Goal: Task Accomplishment & Management: Use online tool/utility

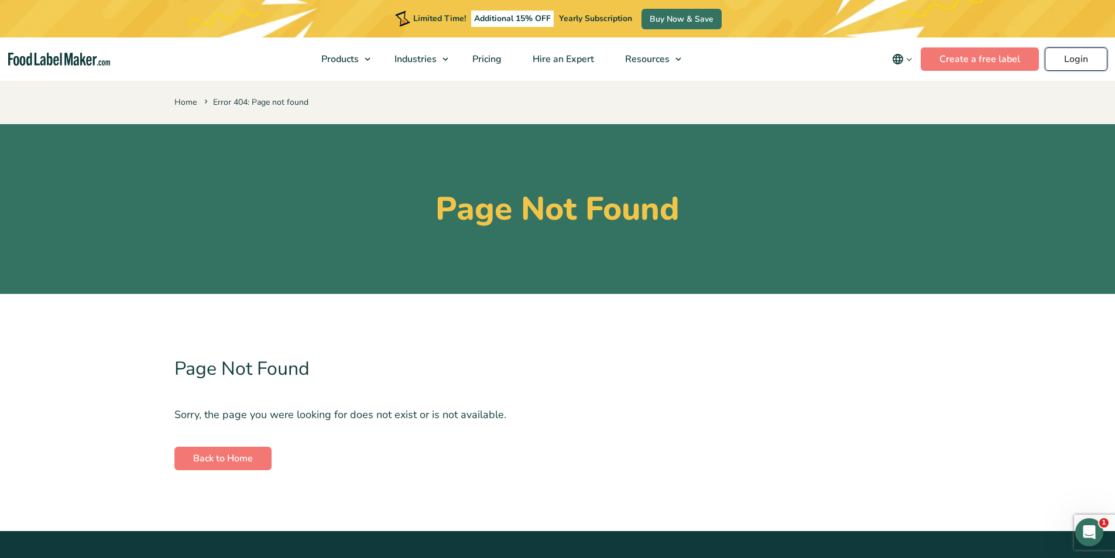
click at [1077, 57] on link "Login" at bounding box center [1076, 58] width 63 height 23
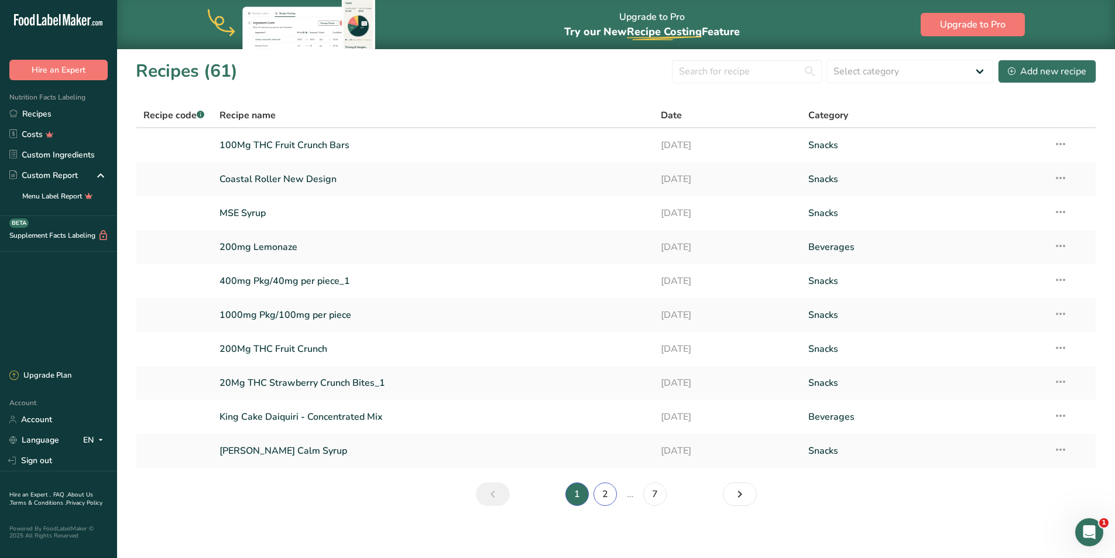
click at [607, 495] on link "2" at bounding box center [604, 493] width 23 height 23
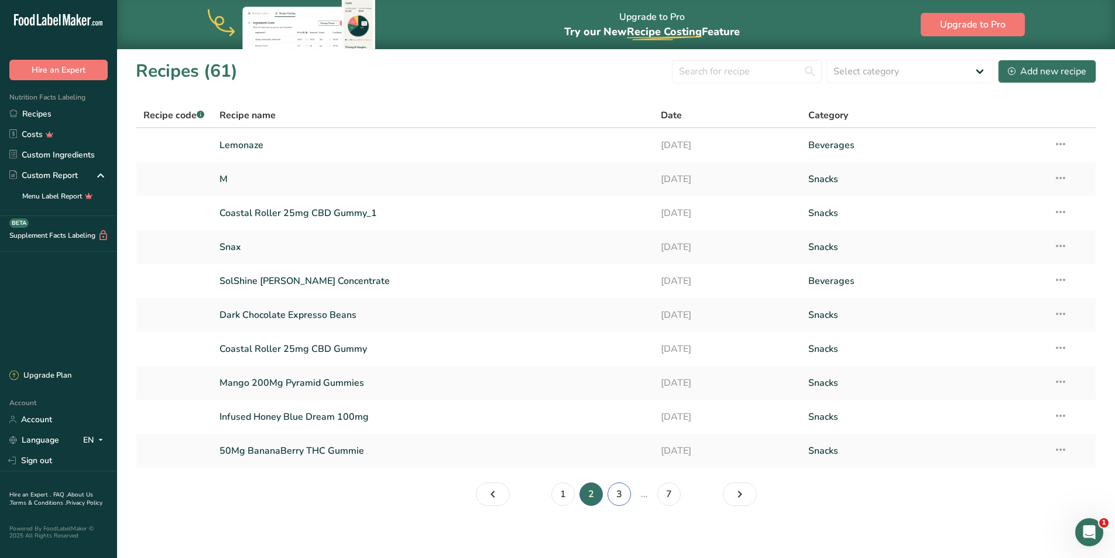
click at [616, 495] on link "3" at bounding box center [619, 493] width 23 height 23
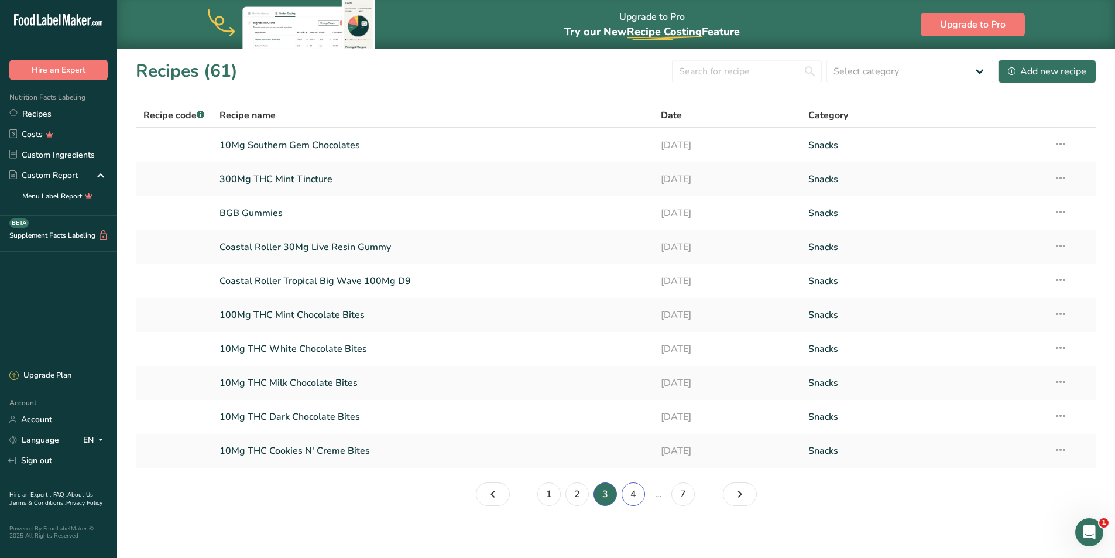
click at [637, 493] on link "4" at bounding box center [633, 493] width 23 height 23
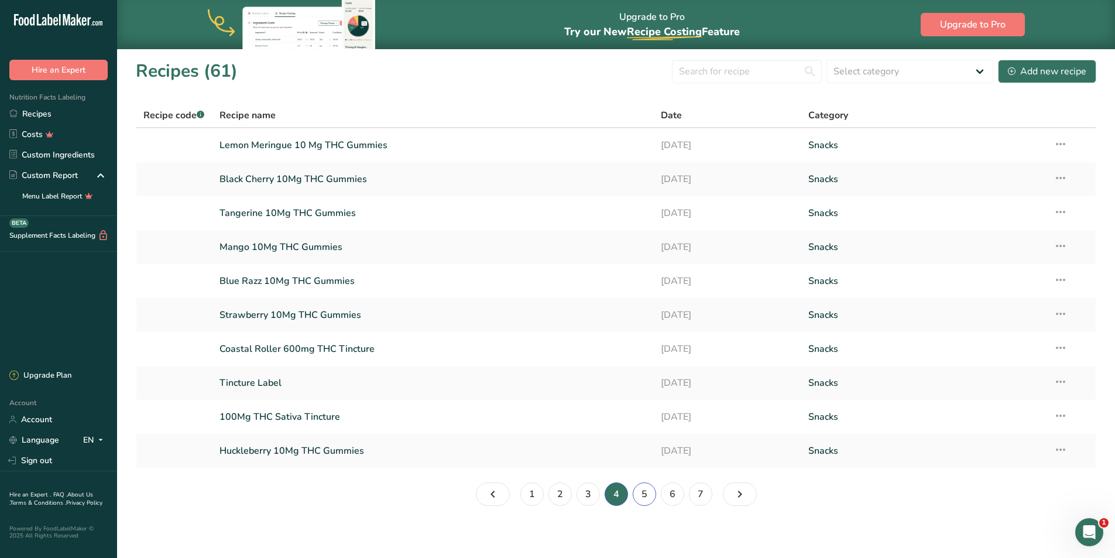
click at [654, 495] on link "5" at bounding box center [644, 493] width 23 height 23
click at [551, 497] on link "1" at bounding box center [548, 493] width 23 height 23
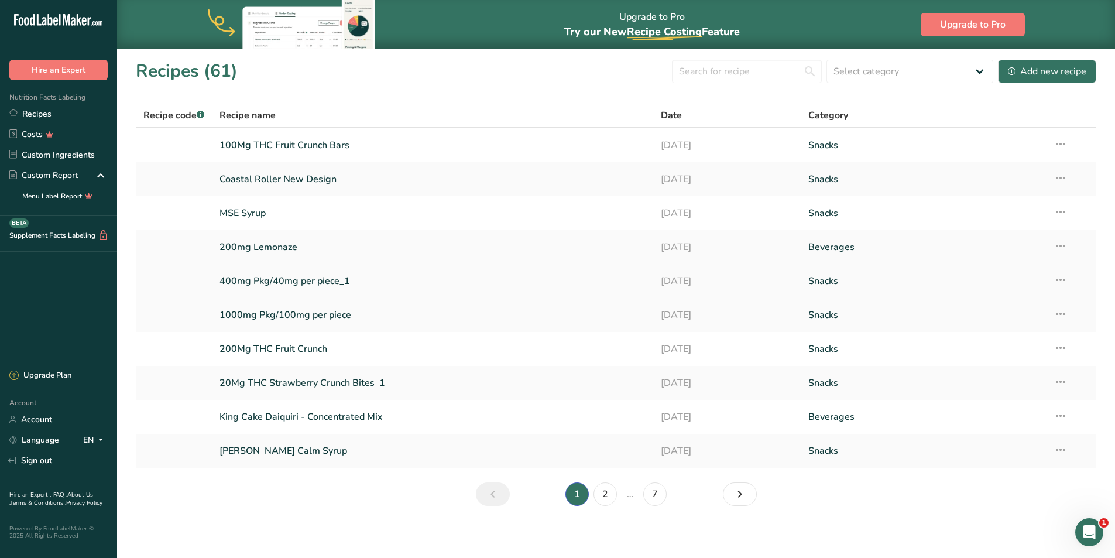
click at [307, 282] on link "400mg Pkg/40mg per piece_1" at bounding box center [433, 281] width 428 height 25
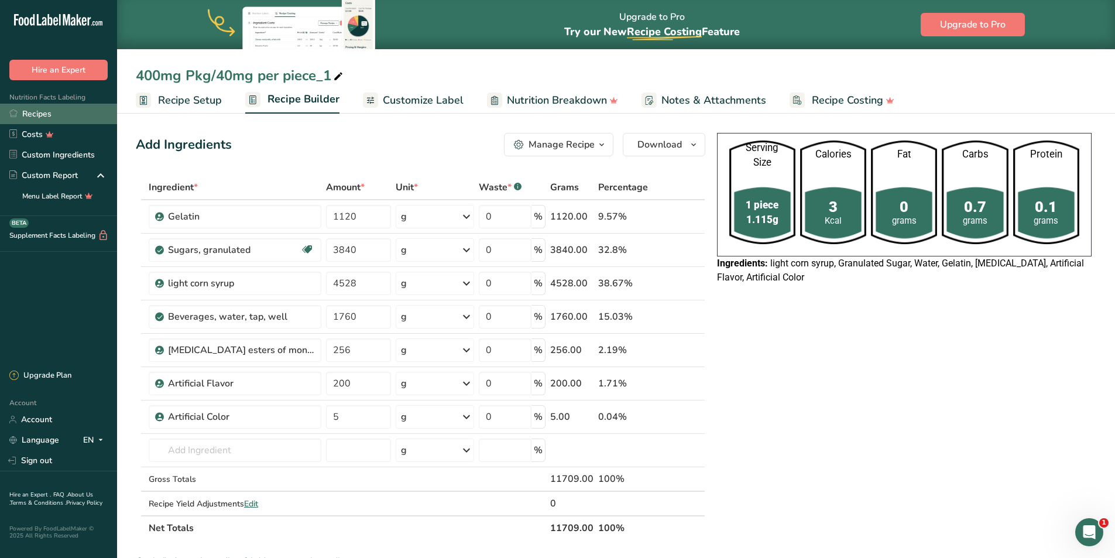
click at [40, 116] on link "Recipes" at bounding box center [58, 114] width 117 height 20
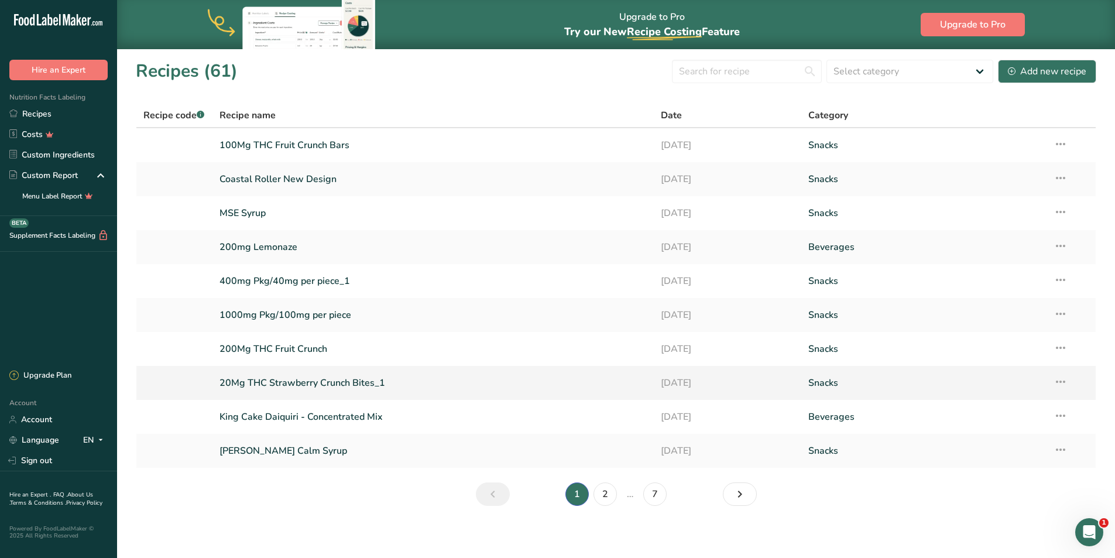
click at [310, 388] on link "20Mg THC Strawberry Crunch Bites_1" at bounding box center [433, 382] width 428 height 25
click at [605, 497] on link "2" at bounding box center [604, 493] width 23 height 23
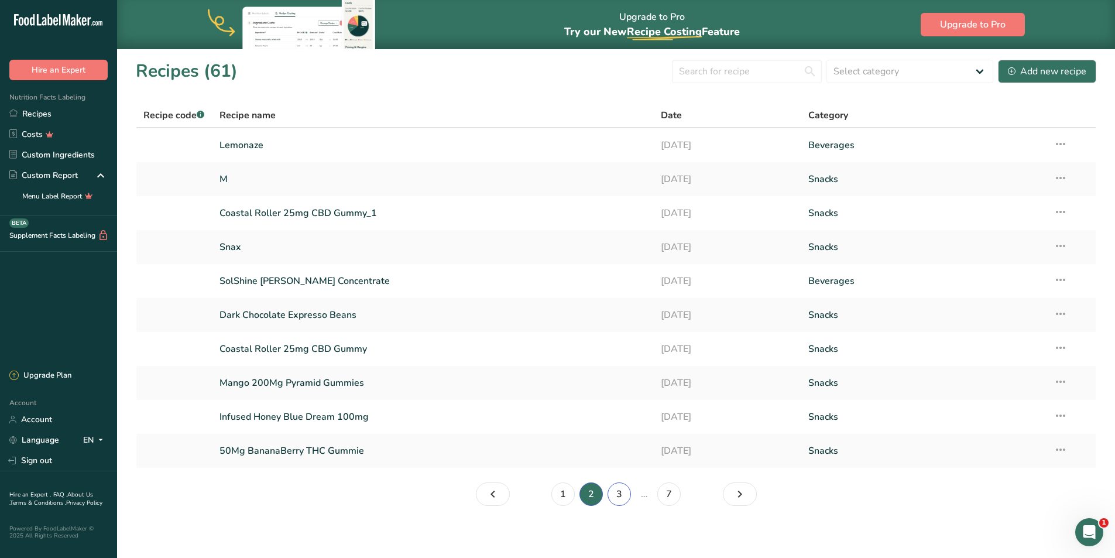
click at [620, 495] on link "3" at bounding box center [619, 493] width 23 height 23
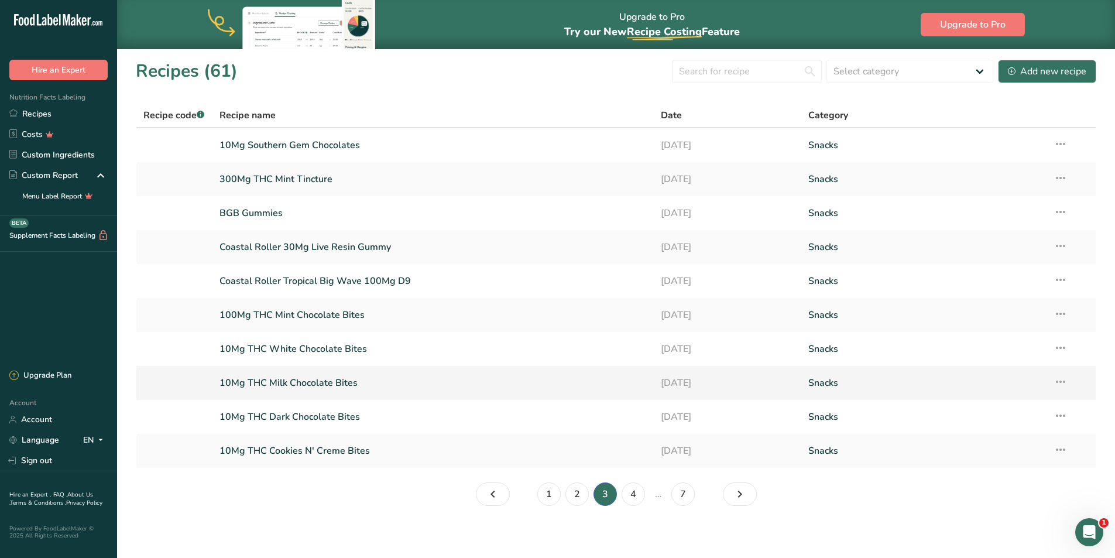
click at [331, 382] on link "10Mg THC Milk Chocolate Bites" at bounding box center [433, 382] width 428 height 25
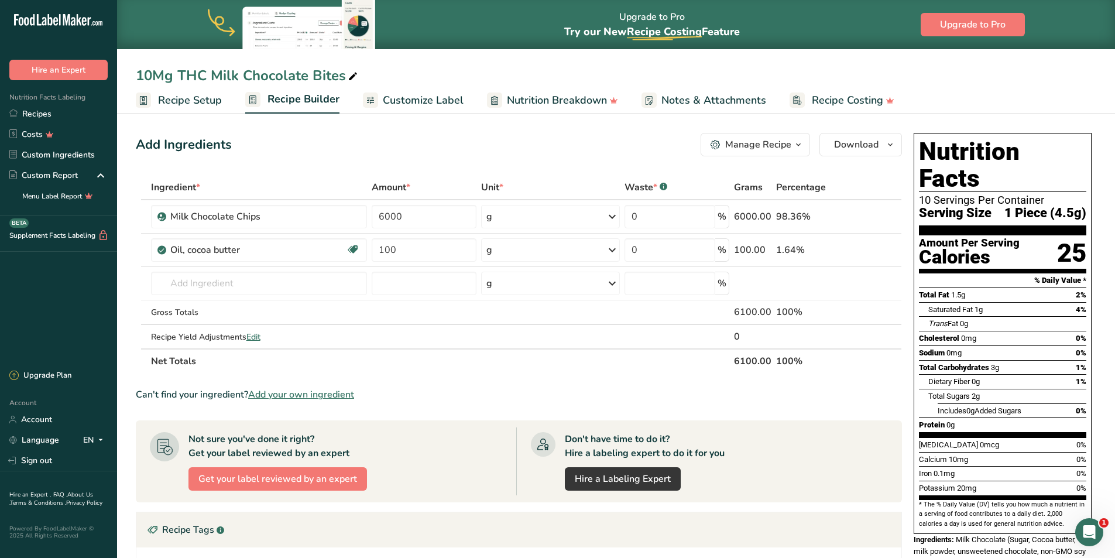
click at [796, 147] on icon "button" at bounding box center [798, 145] width 9 height 15
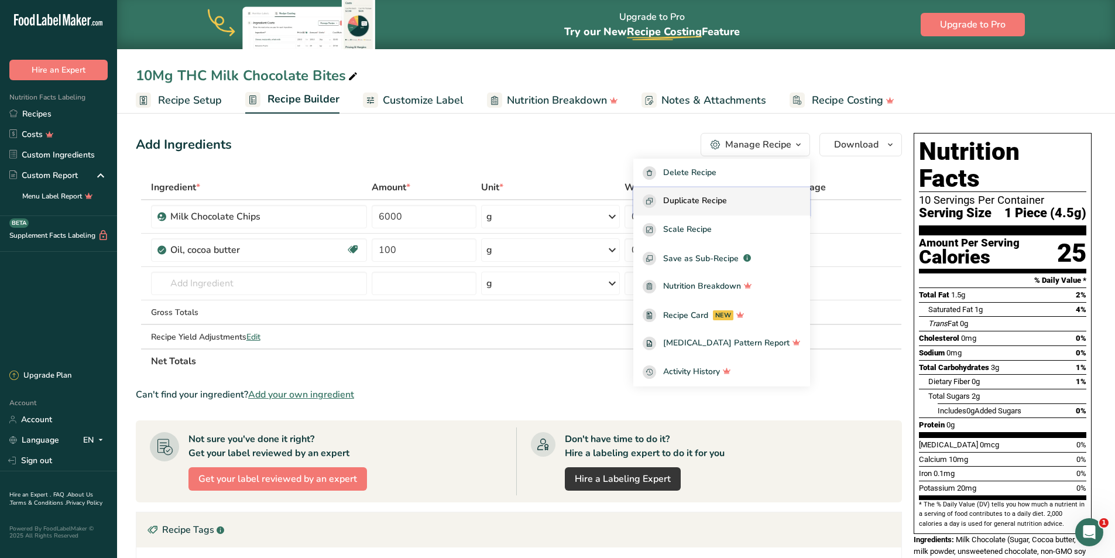
click at [716, 203] on span "Duplicate Recipe" at bounding box center [695, 200] width 64 height 13
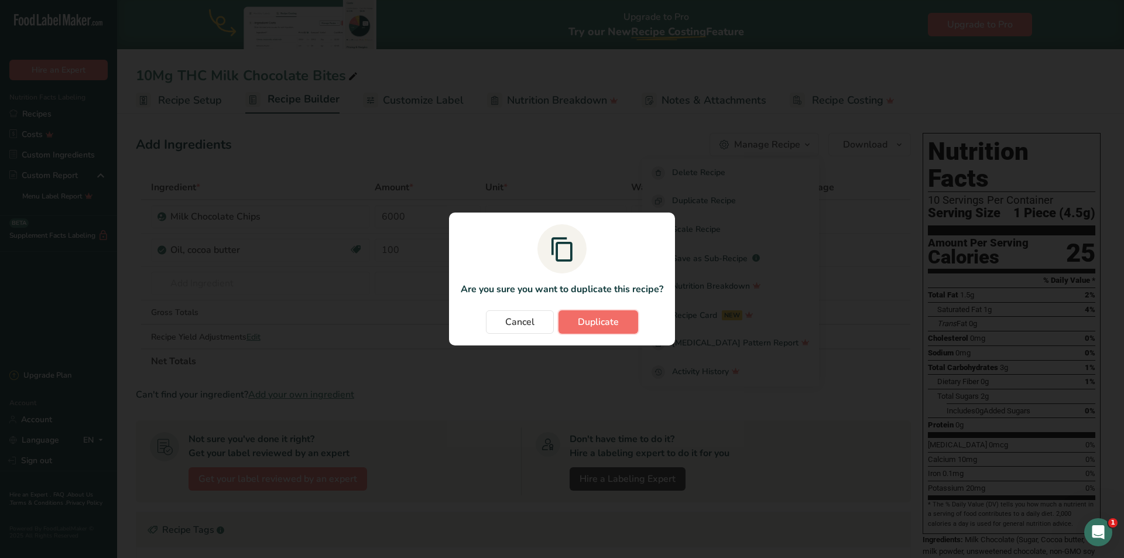
click at [588, 323] on span "Duplicate" at bounding box center [598, 322] width 41 height 14
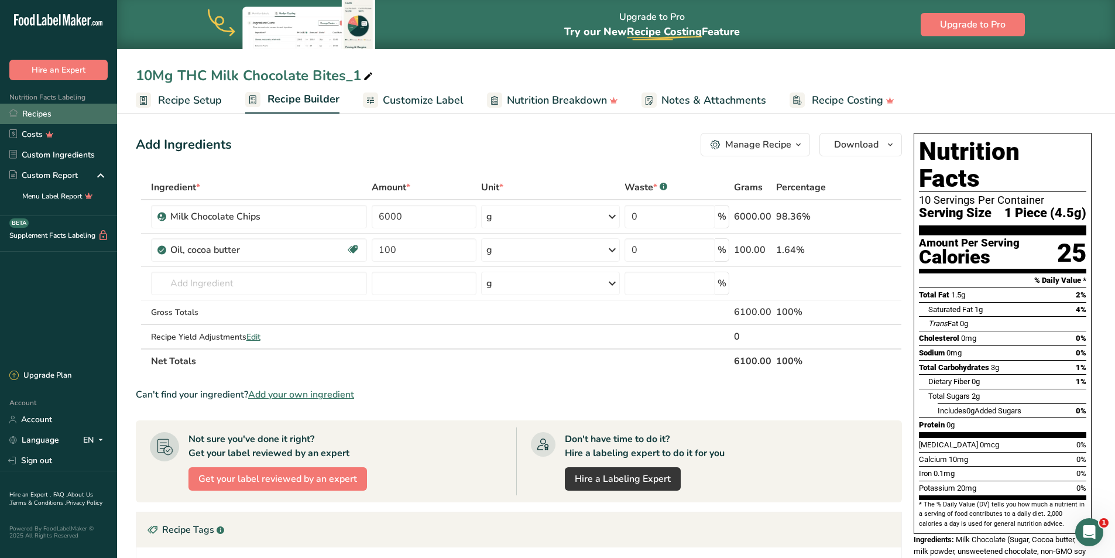
click at [57, 110] on link "Recipes" at bounding box center [58, 114] width 117 height 20
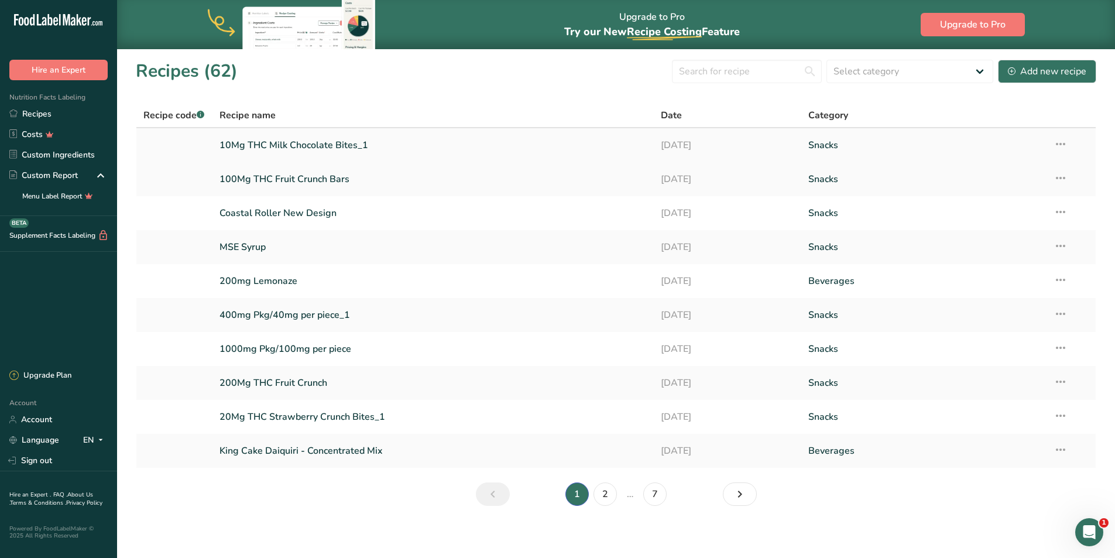
click at [317, 149] on link "10Mg THC Milk Chocolate Bites_1" at bounding box center [433, 145] width 428 height 25
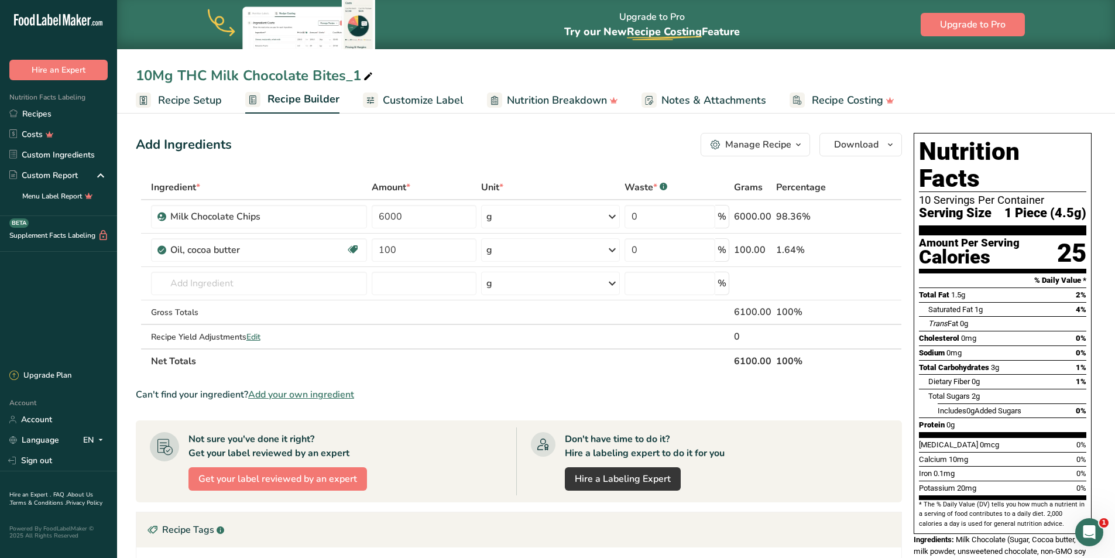
click at [152, 77] on div "10Mg THC Milk Chocolate Bites_1" at bounding box center [255, 75] width 239 height 21
click at [150, 73] on input "10Mg THC Milk Chocolate Bites_1" at bounding box center [616, 75] width 960 height 21
type input "400Mg/40mg THC Milk Chocolate Bites_1"
click at [190, 99] on span "Recipe Setup" at bounding box center [190, 100] width 64 height 16
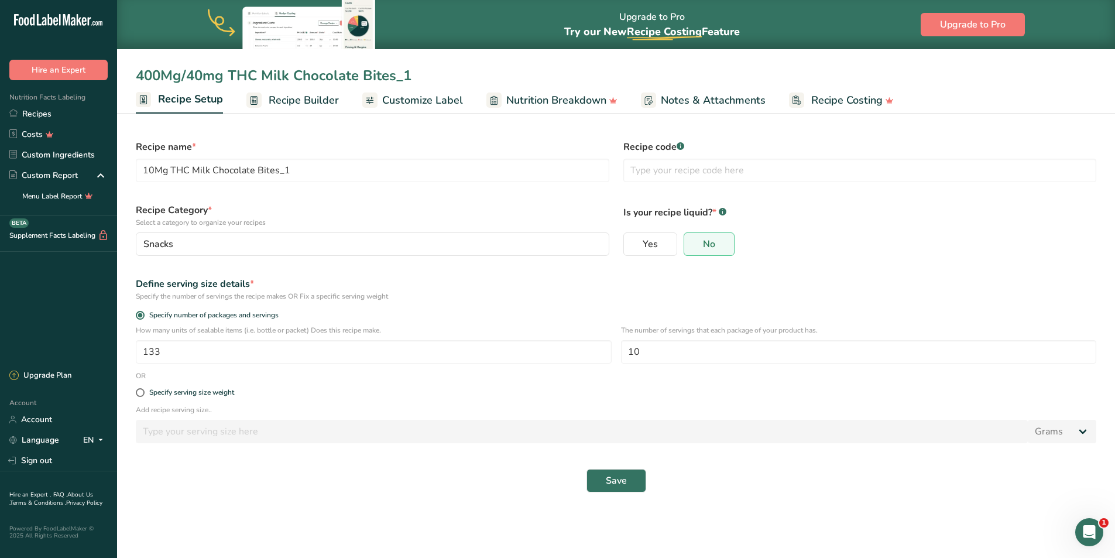
type input "400Mg/40mg THC Milk Chocolate Bites_1"
click at [140, 392] on span at bounding box center [140, 392] width 9 height 9
click at [140, 392] on input "Specify serving size weight" at bounding box center [140, 393] width 8 height 8
radio input "true"
radio input "false"
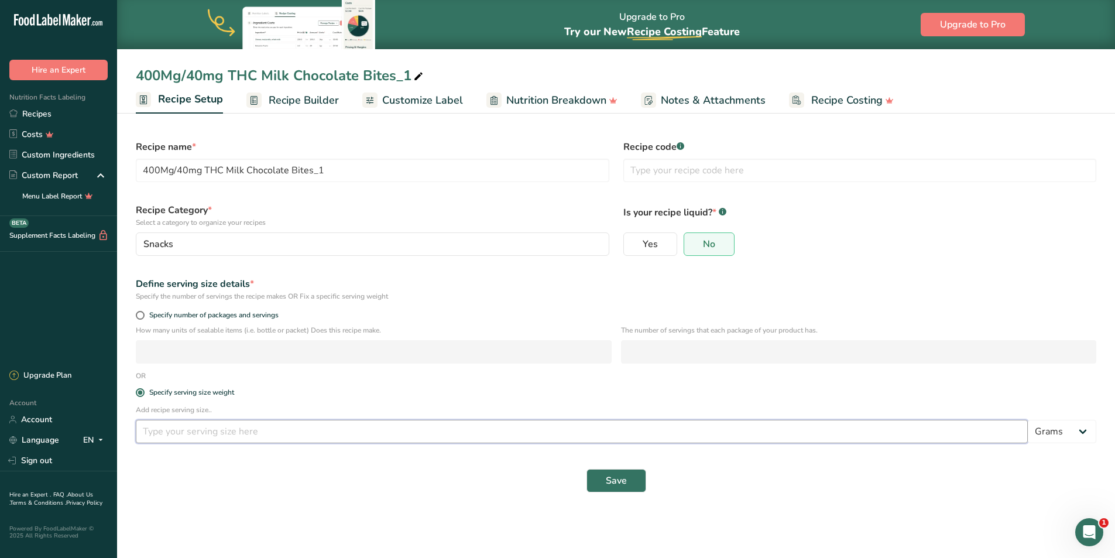
click at [159, 432] on input "number" at bounding box center [582, 431] width 892 height 23
type input "0.25"
click at [616, 482] on span "Save" at bounding box center [616, 480] width 21 height 14
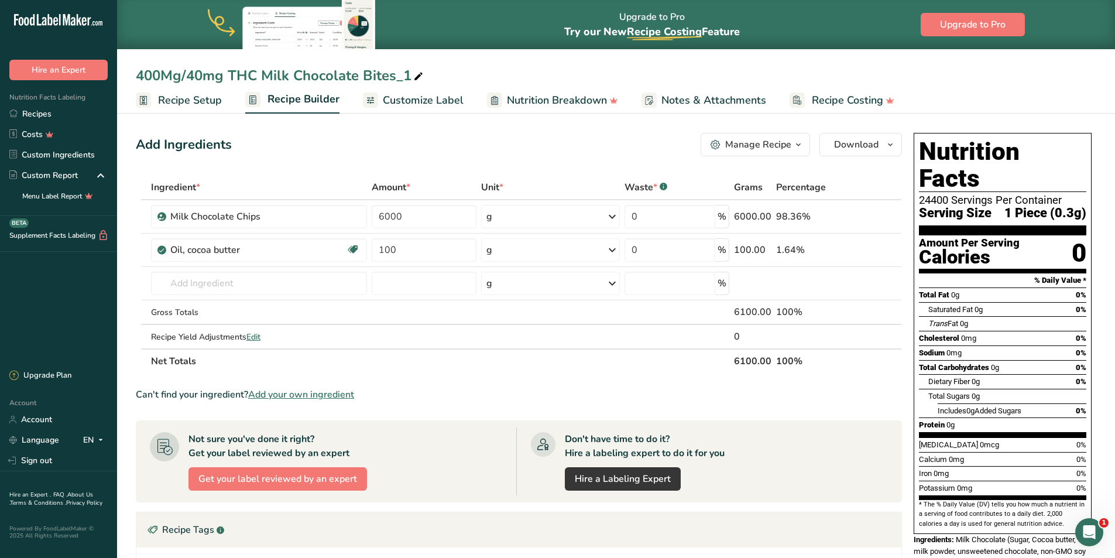
click at [442, 101] on span "Customize Label" at bounding box center [423, 100] width 81 height 16
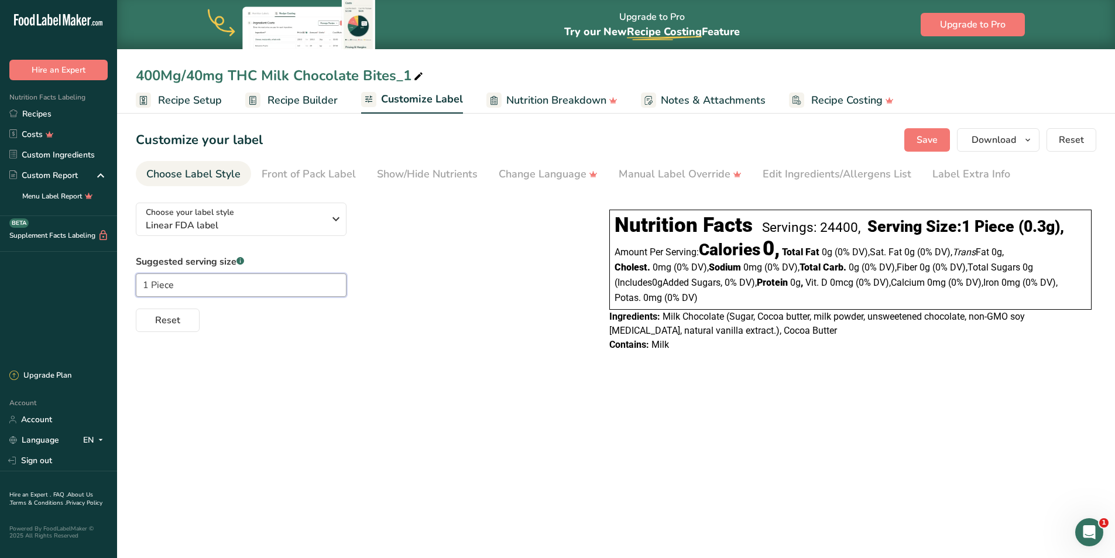
drag, startPoint x: 192, startPoint y: 287, endPoint x: 117, endPoint y: 296, distance: 75.5
click at [117, 296] on section "Customize your label Save Download Choose what to show on your downloaded label…" at bounding box center [616, 245] width 998 height 273
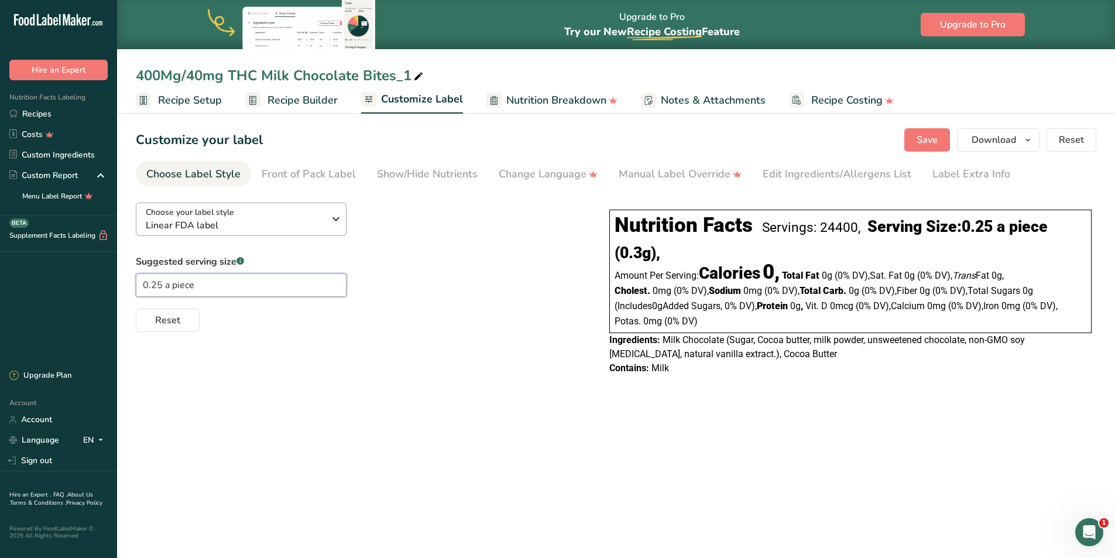
type input "0.25 a piece"
click at [334, 220] on icon "button" at bounding box center [336, 218] width 14 height 21
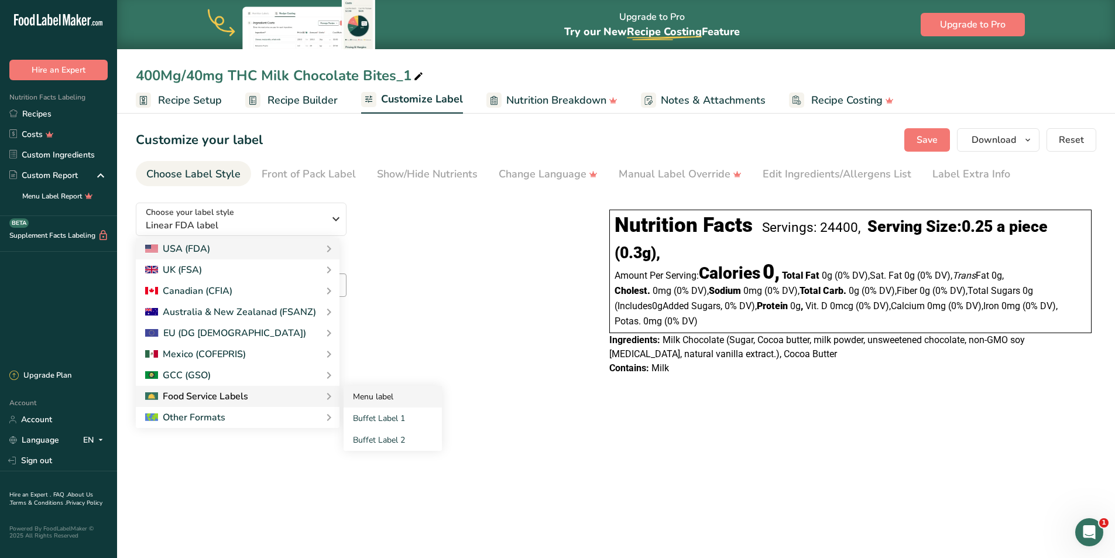
click at [375, 399] on link "Menu label" at bounding box center [393, 397] width 98 height 22
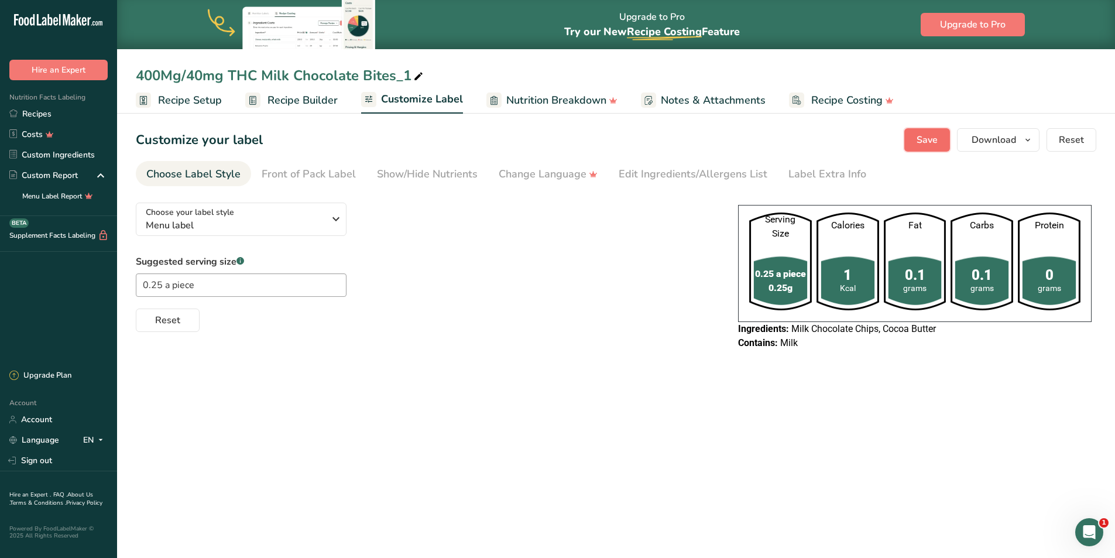
click at [926, 140] on span "Save" at bounding box center [927, 140] width 21 height 14
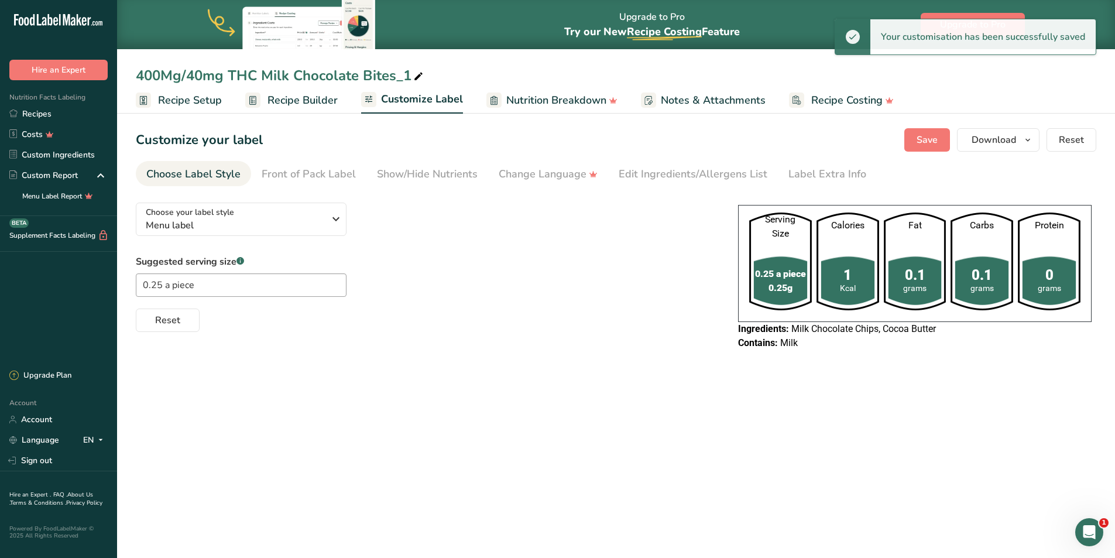
click at [293, 101] on span "Recipe Builder" at bounding box center [302, 100] width 70 height 16
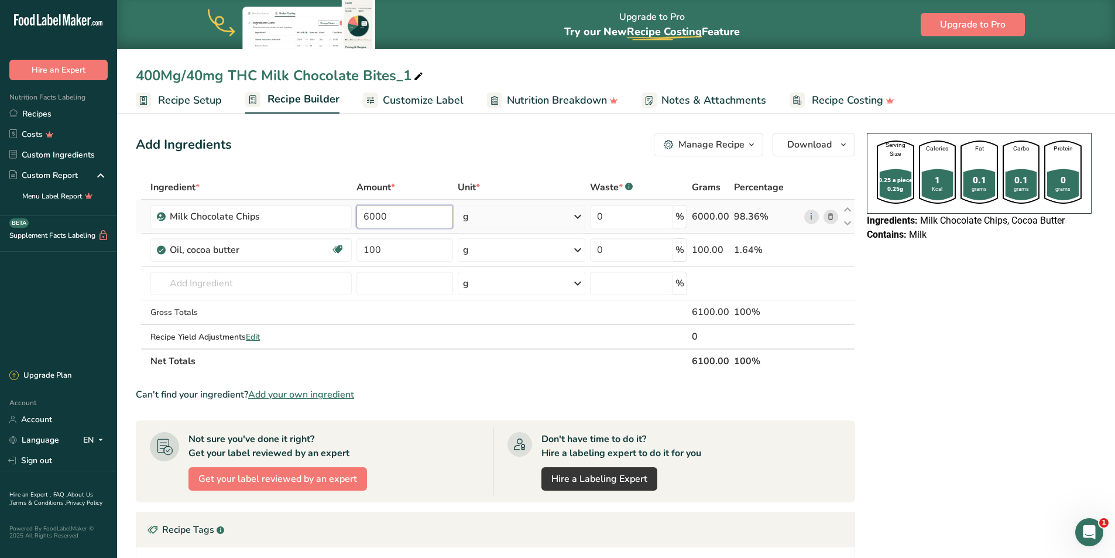
click at [389, 217] on input "6000" at bounding box center [404, 216] width 97 height 23
type input "6"
type input "11500"
click at [380, 254] on div "Ingredient * Amount * Unit * Waste * .a-a{fill:#347362;}.b-a{fill:#fff;} Grams …" at bounding box center [495, 274] width 719 height 198
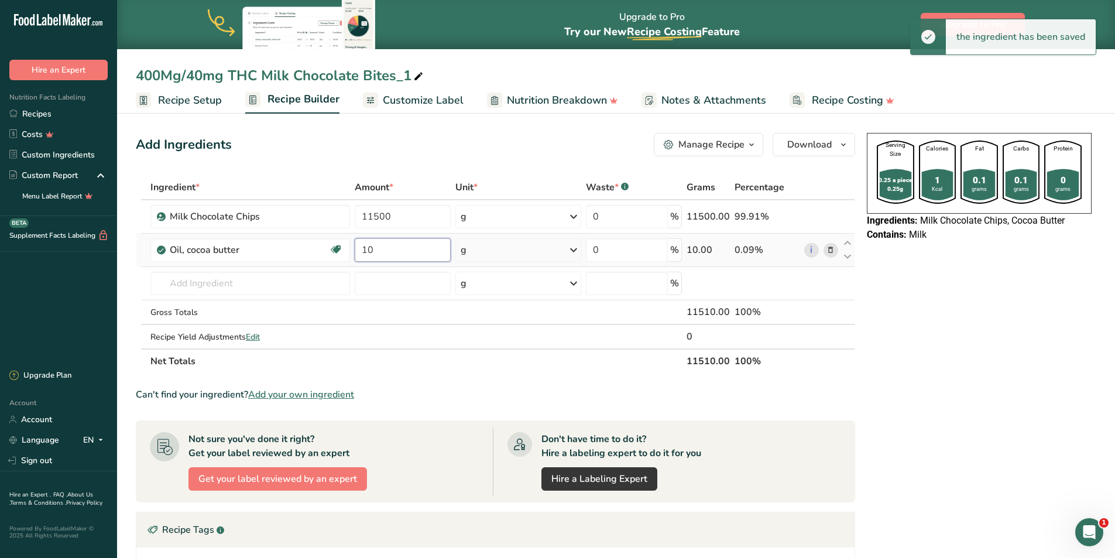
type input "1"
type input "300"
click at [202, 104] on span "Recipe Setup" at bounding box center [190, 100] width 64 height 16
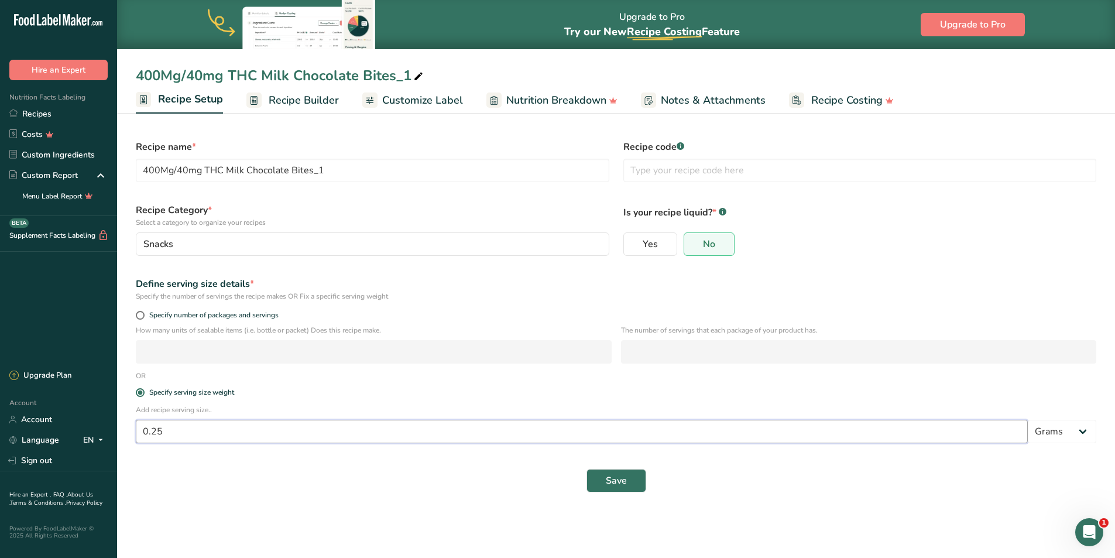
drag, startPoint x: 175, startPoint y: 431, endPoint x: 126, endPoint y: 439, distance: 49.2
click at [126, 439] on section "Recipe name * 400Mg/40mg THC Milk Chocolate Bites_1 Recipe code .a-a{fill:#3473…" at bounding box center [616, 310] width 998 height 402
type input "5"
click at [589, 483] on button "Save" at bounding box center [616, 480] width 60 height 23
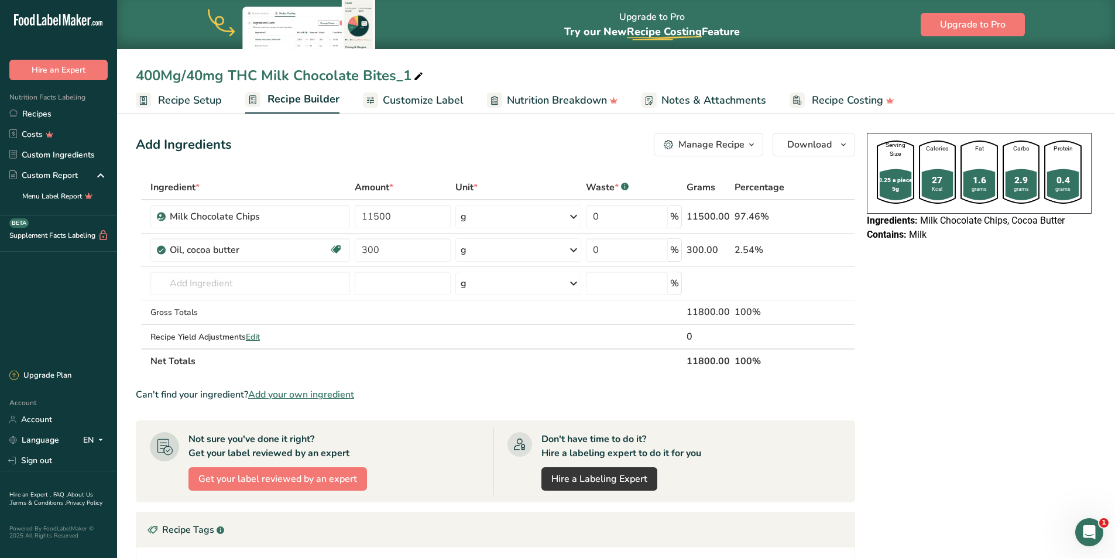
click at [436, 99] on span "Customize Label" at bounding box center [423, 100] width 81 height 16
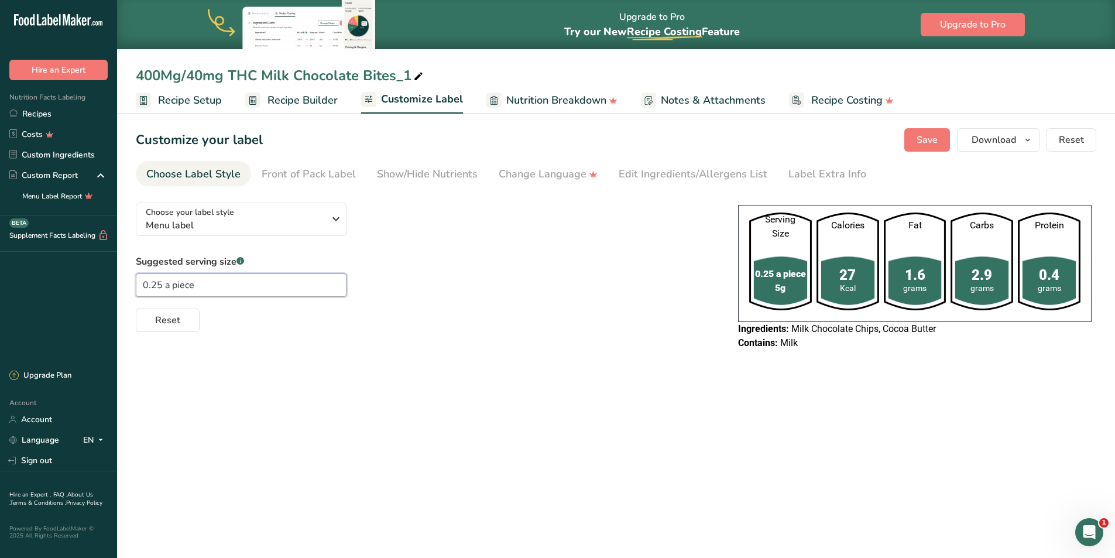
click at [148, 281] on input "0.25 a piece" at bounding box center [241, 284] width 211 height 23
click at [166, 282] on input ".25 a piece" at bounding box center [241, 284] width 211 height 23
type input ".25 Piece"
click at [205, 322] on div "Reset" at bounding box center [425, 318] width 579 height 28
click at [929, 136] on span "Save" at bounding box center [927, 140] width 21 height 14
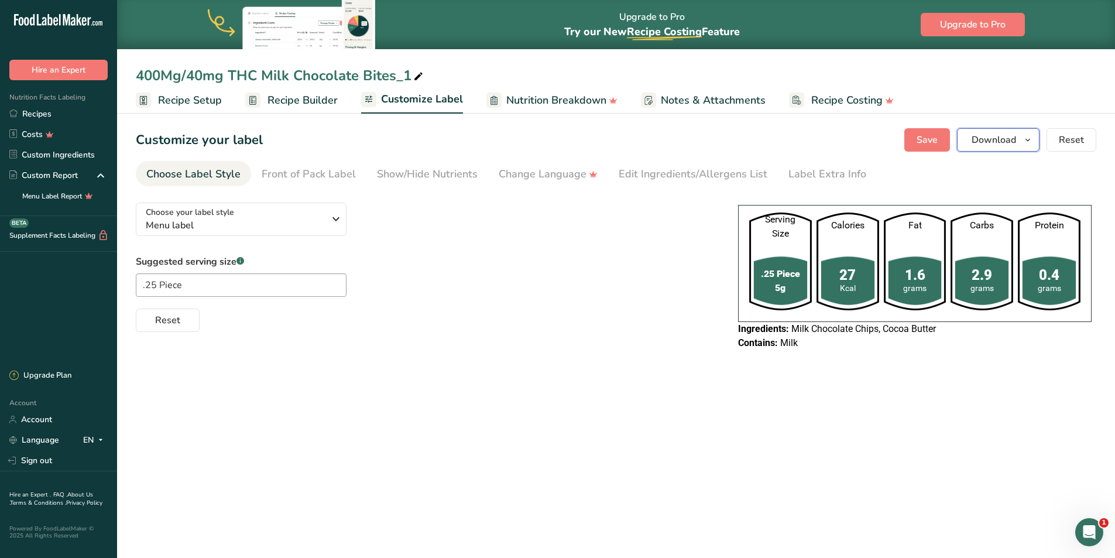
click at [993, 139] on span "Download" at bounding box center [994, 140] width 44 height 14
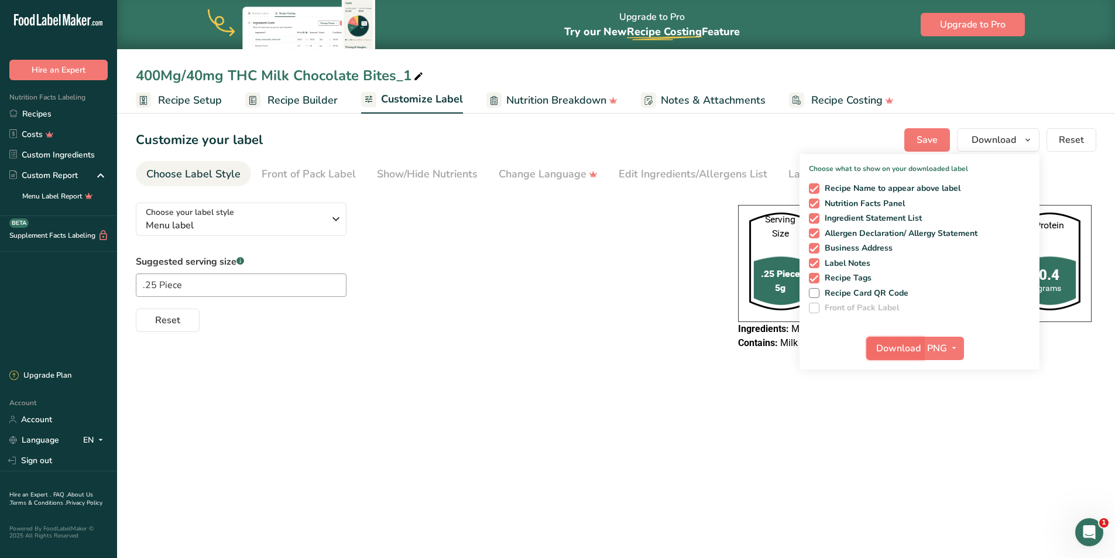
click at [909, 346] on span "Download" at bounding box center [898, 348] width 44 height 14
click at [411, 339] on div "Choose your label style Menu label USA (FDA) Standard FDA label Tabular FDA lab…" at bounding box center [616, 277] width 960 height 169
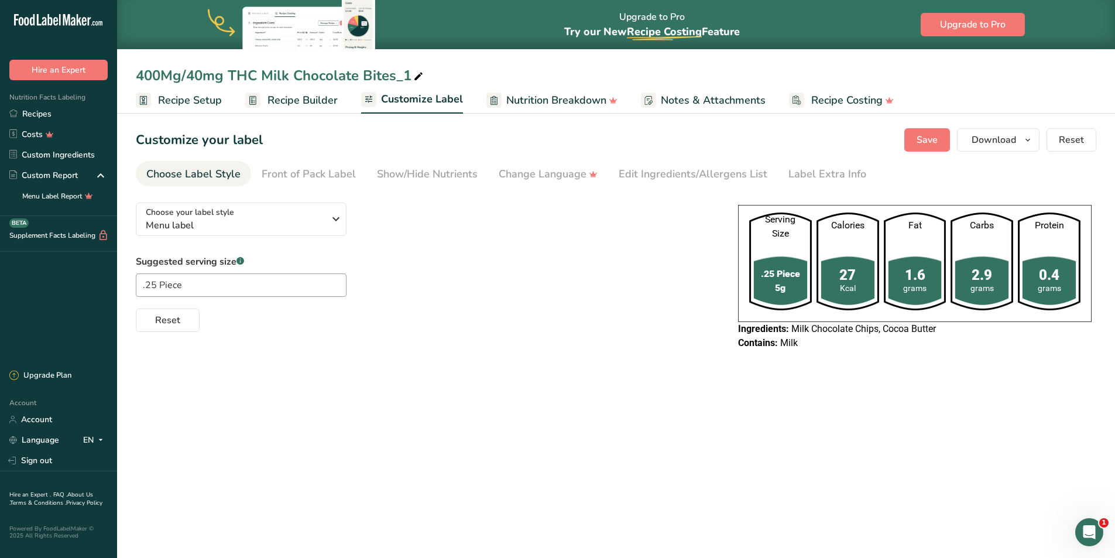
click at [206, 101] on span "Recipe Setup" at bounding box center [190, 100] width 64 height 16
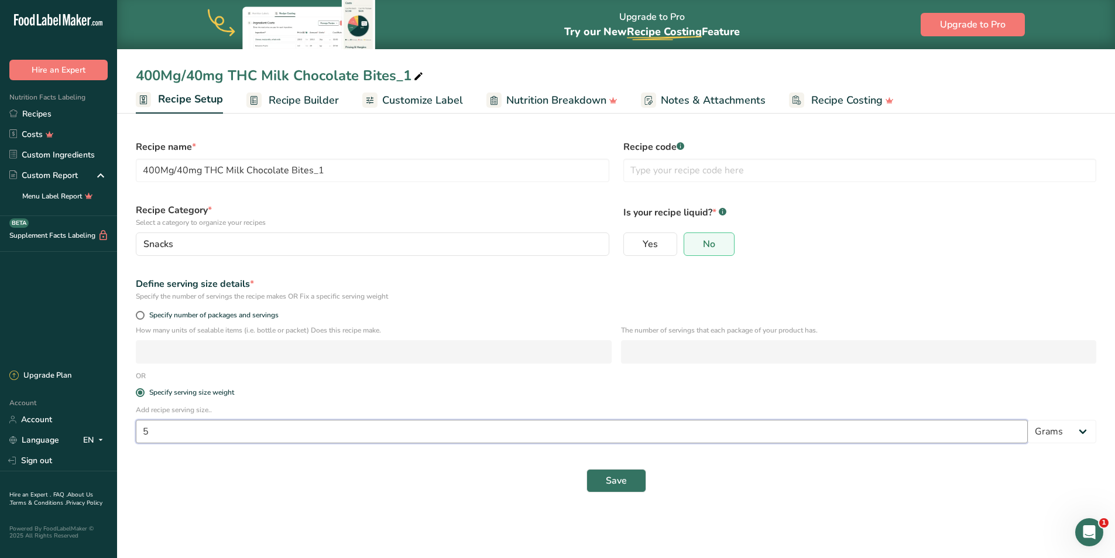
click at [152, 427] on input "5" at bounding box center [582, 431] width 892 height 23
type input "1"
click at [619, 490] on button "Save" at bounding box center [616, 480] width 60 height 23
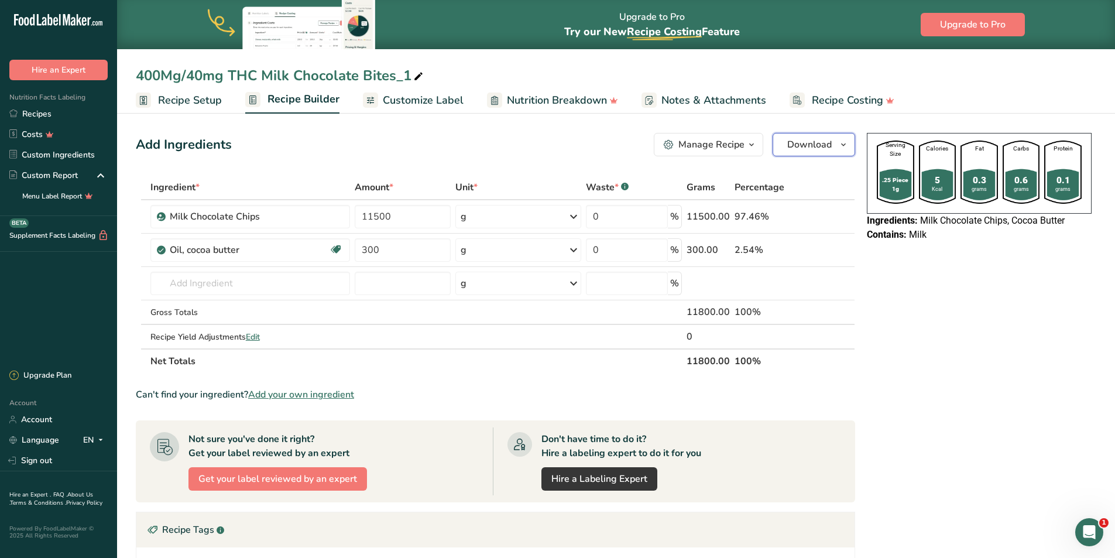
click at [831, 148] on span "Download" at bounding box center [809, 145] width 44 height 14
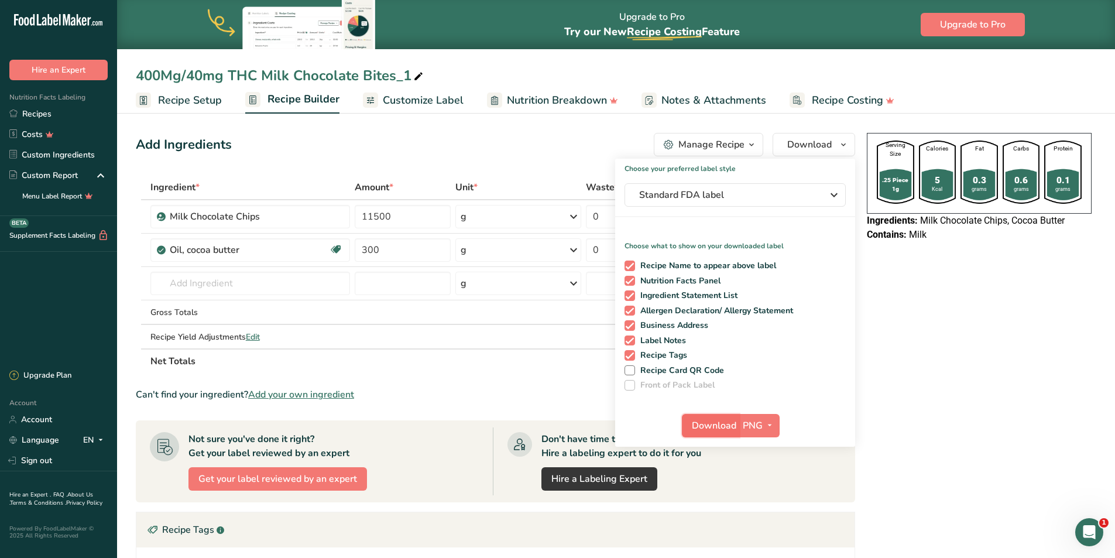
click at [715, 423] on span "Download" at bounding box center [714, 425] width 44 height 14
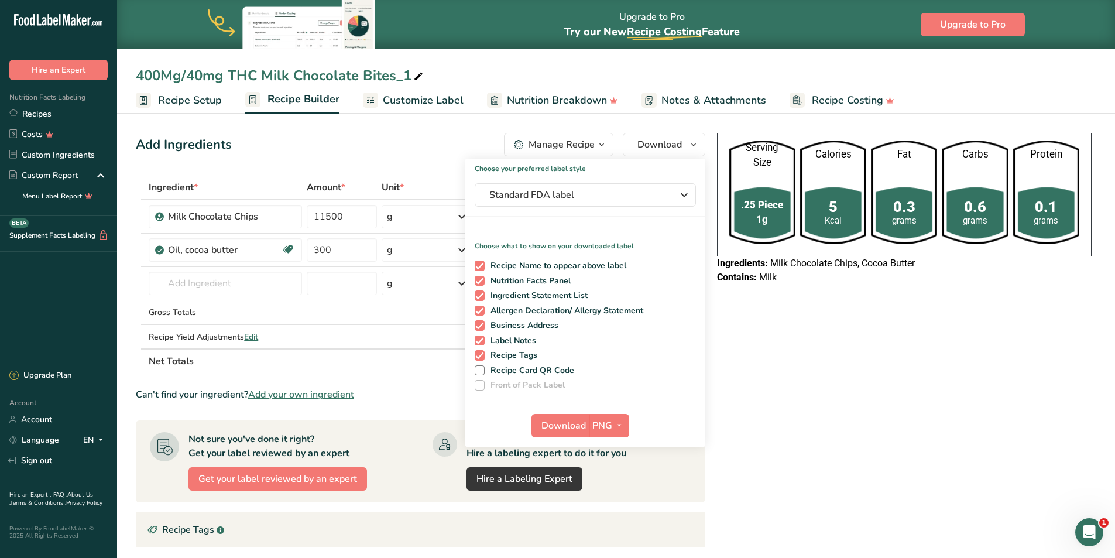
click at [919, 341] on div "Serving Size .25 Piece 1g Calories 5 Kcal Fat 0.3 grams Carbs 0.6 grams Protein…" at bounding box center [904, 436] width 384 height 617
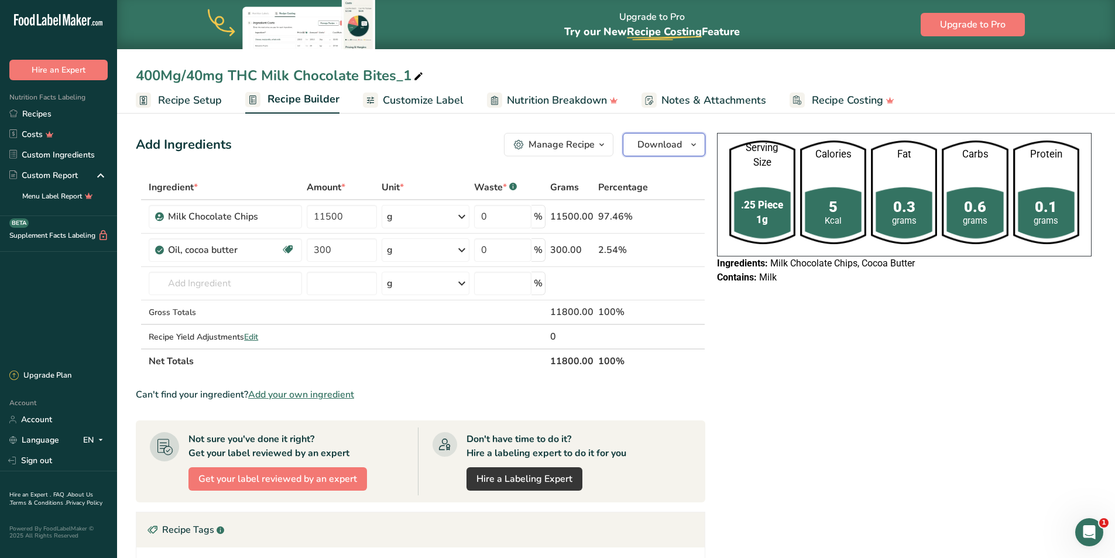
click at [670, 143] on span "Download" at bounding box center [659, 145] width 44 height 14
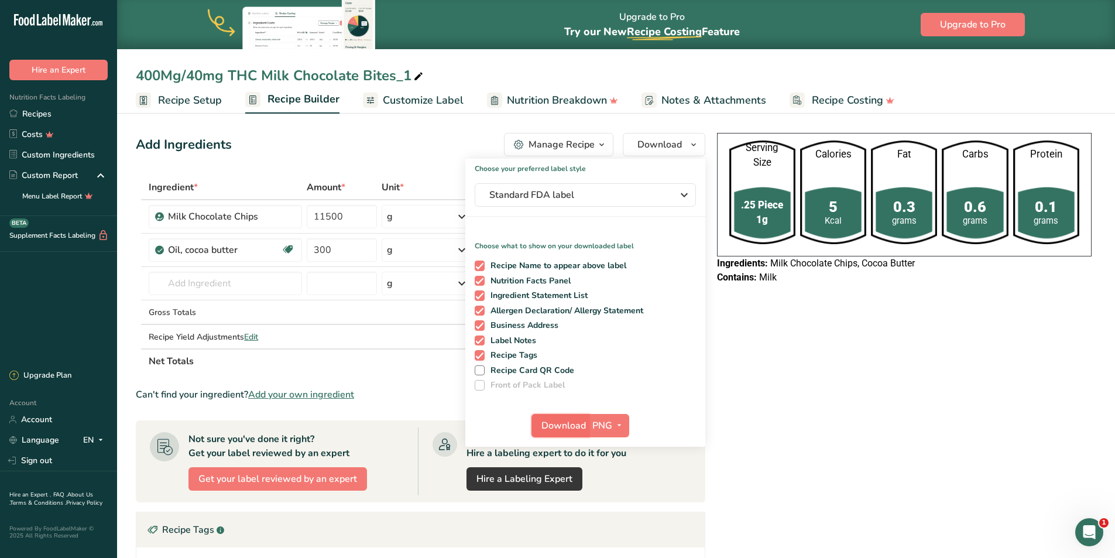
click at [562, 421] on span "Download" at bounding box center [563, 425] width 44 height 14
click at [605, 430] on span "PNG" at bounding box center [602, 425] width 20 height 14
click at [606, 451] on link "PNG" at bounding box center [610, 449] width 37 height 19
click at [551, 423] on span "Download" at bounding box center [563, 425] width 44 height 14
click at [927, 399] on div "Serving Size .25 Piece 1g Calories 5 Kcal Fat 0.3 grams Carbs 0.6 grams Protein…" at bounding box center [904, 436] width 384 height 617
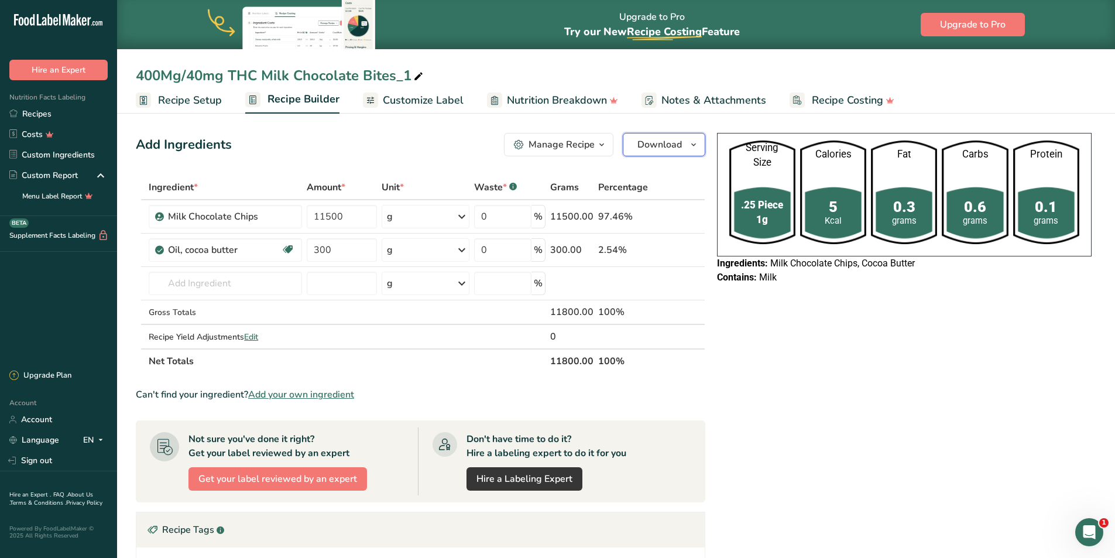
click at [661, 145] on span "Download" at bounding box center [659, 145] width 44 height 14
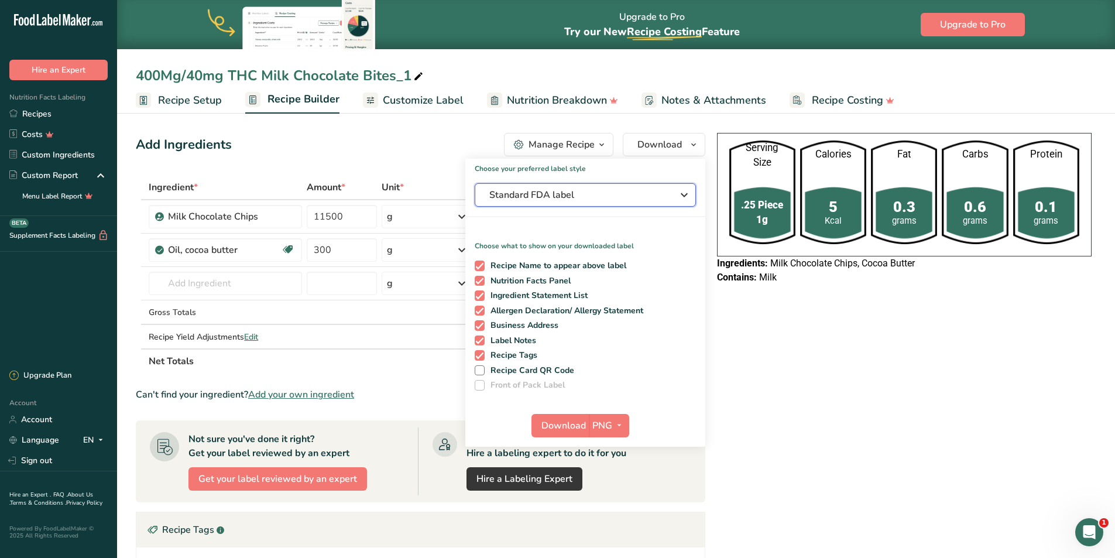
click at [681, 197] on icon "button" at bounding box center [684, 194] width 14 height 21
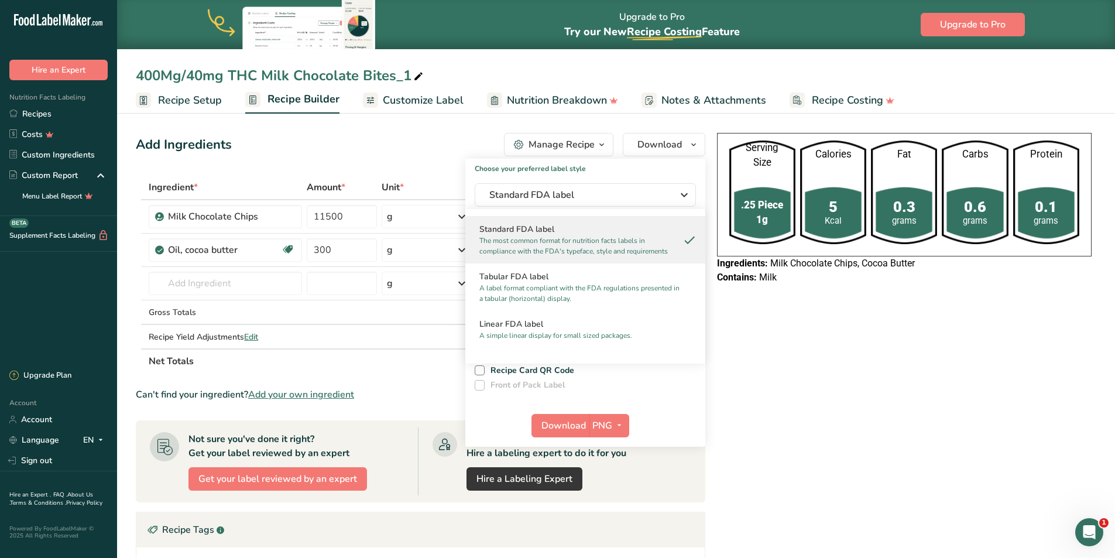
click at [816, 338] on div "Serving Size .25 Piece 1g Calories 5 Kcal Fat 0.3 grams Carbs 0.6 grams Protein…" at bounding box center [904, 436] width 384 height 617
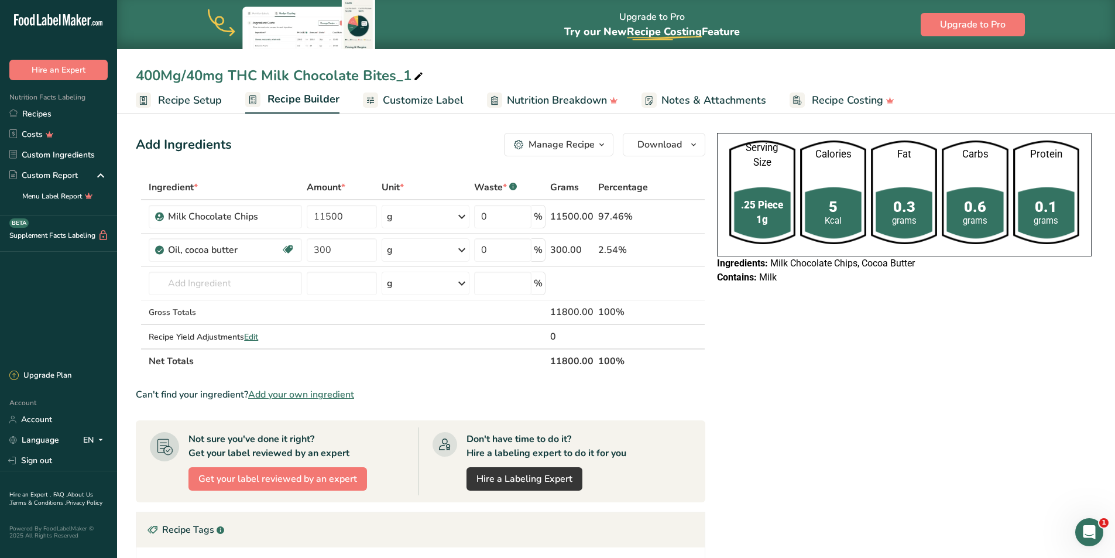
click at [418, 99] on span "Customize Label" at bounding box center [423, 100] width 81 height 16
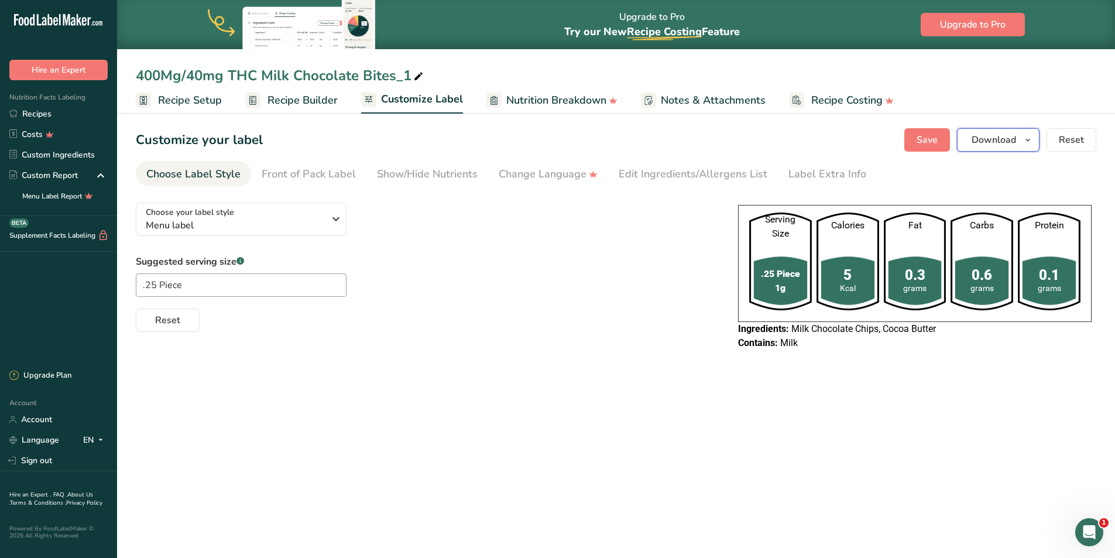
click at [998, 137] on span "Download" at bounding box center [994, 140] width 44 height 14
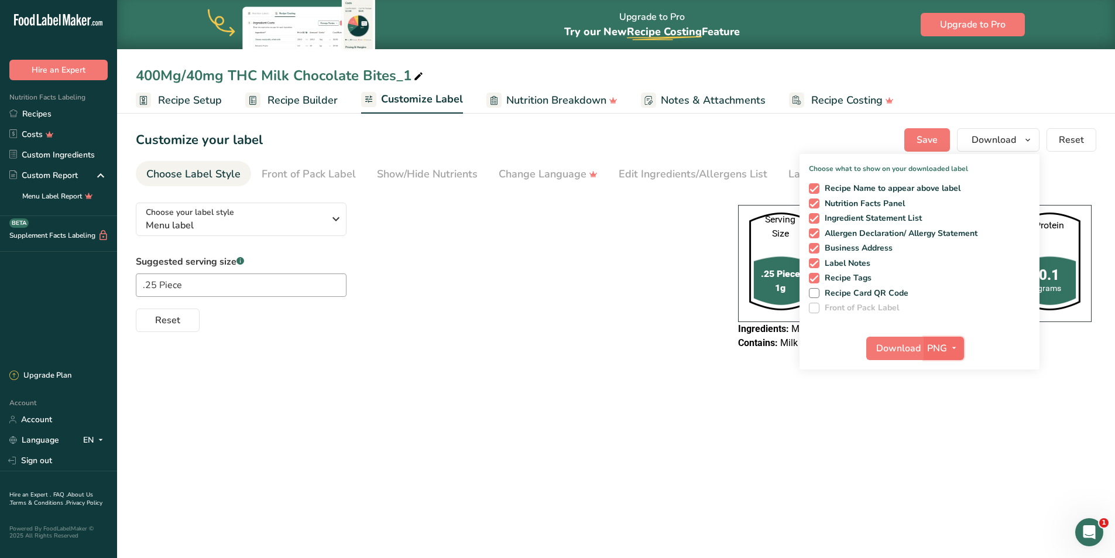
click at [926, 352] on button "PNG" at bounding box center [944, 348] width 40 height 23
click at [896, 354] on span "Download" at bounding box center [898, 348] width 44 height 14
